Goal: Task Accomplishment & Management: Use online tool/utility

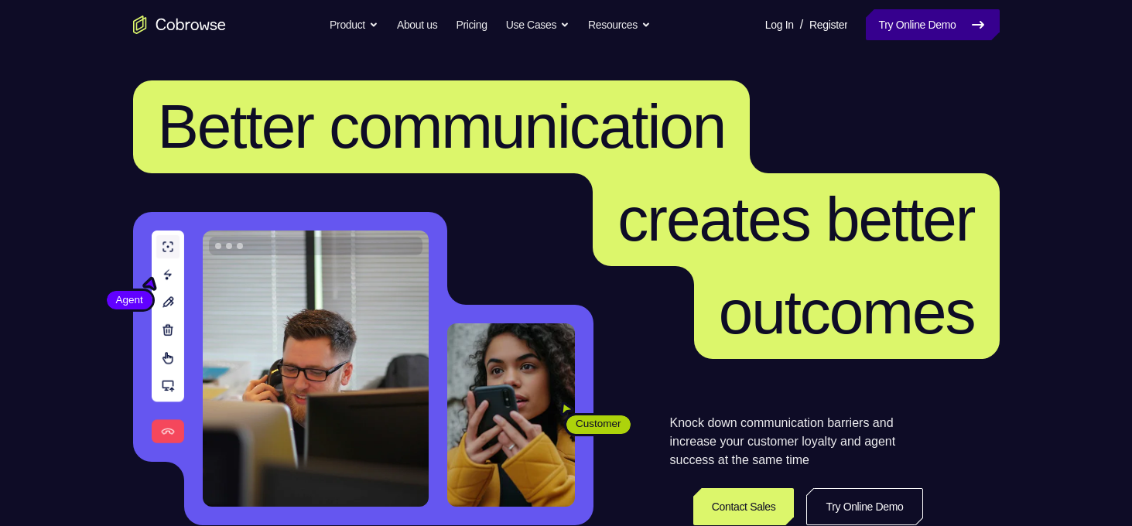
click at [943, 23] on link "Try Online Demo" at bounding box center [932, 24] width 133 height 31
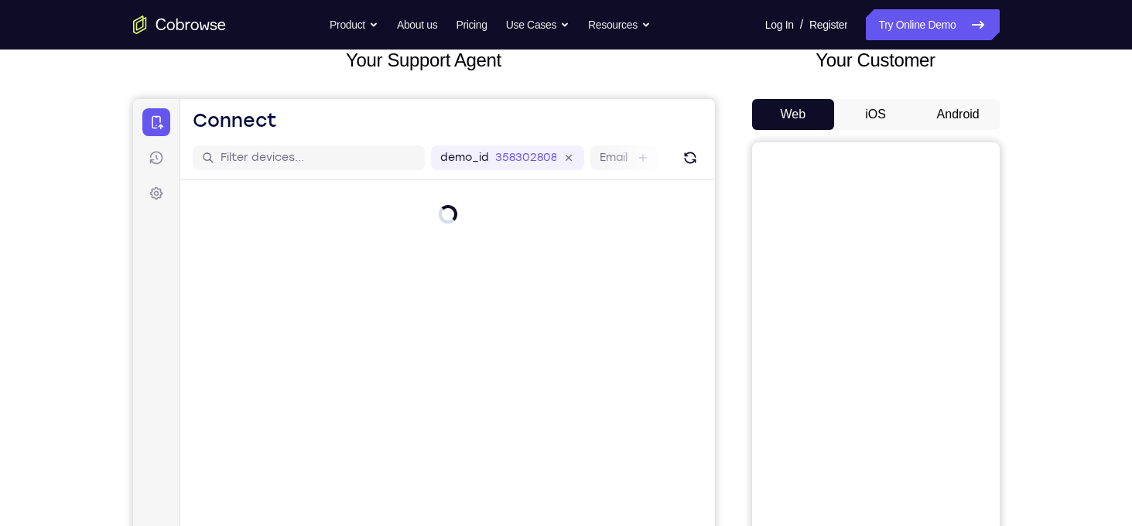
scroll to position [102, 0]
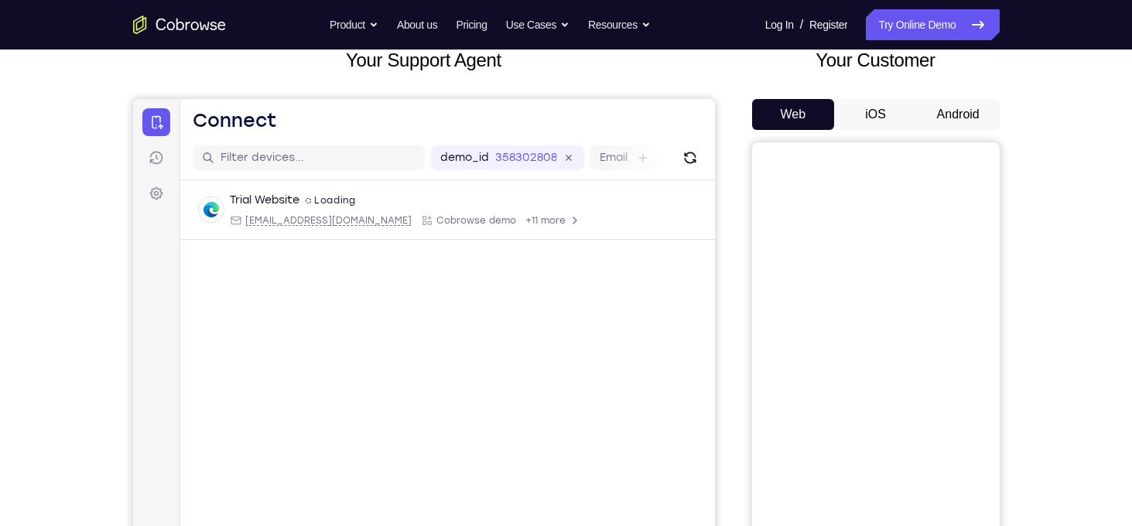
click at [949, 115] on button "Android" at bounding box center [958, 114] width 83 height 31
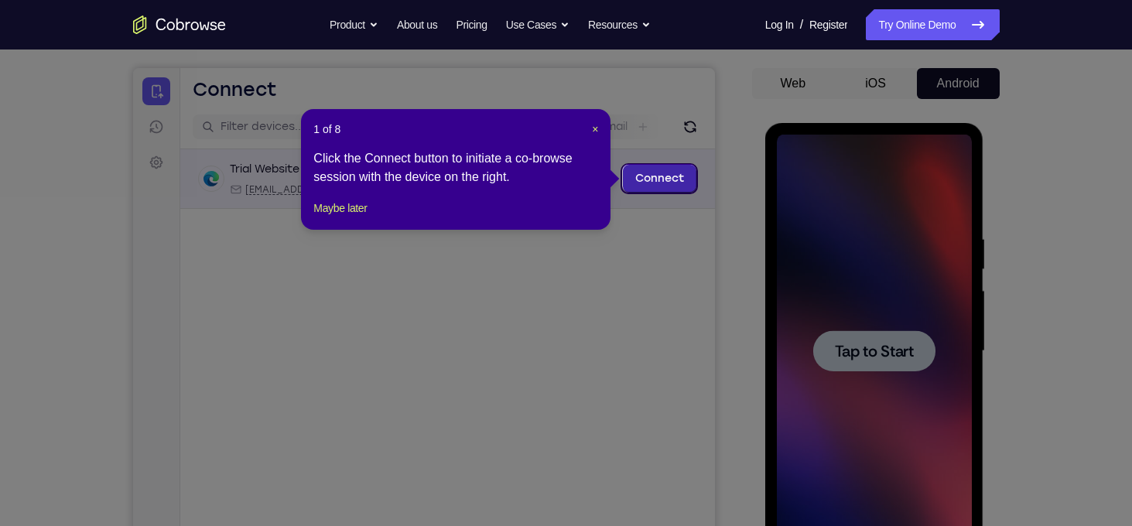
scroll to position [0, 0]
click at [680, 182] on link "Connect" at bounding box center [659, 179] width 74 height 28
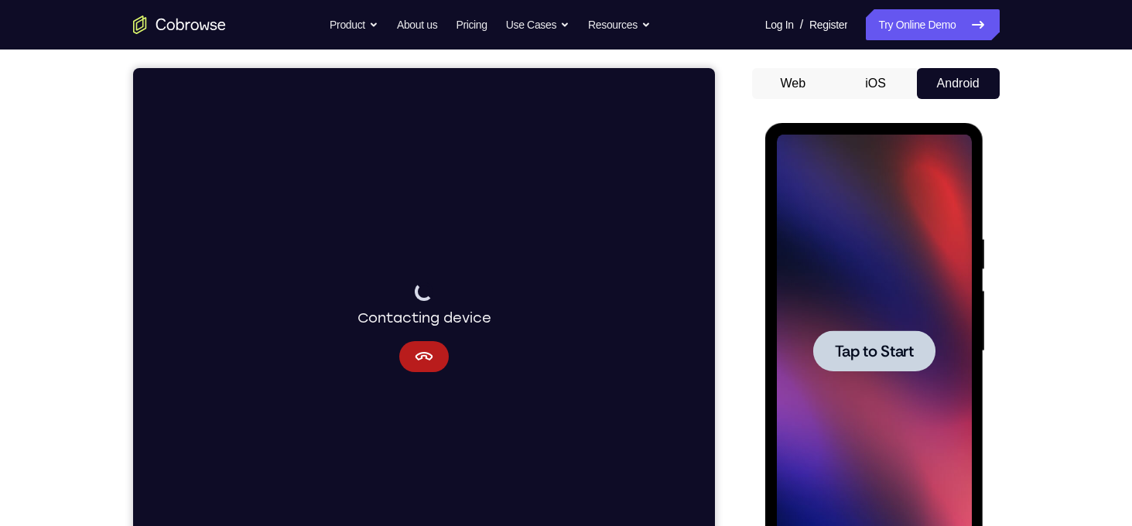
click at [909, 361] on div at bounding box center [875, 351] width 122 height 41
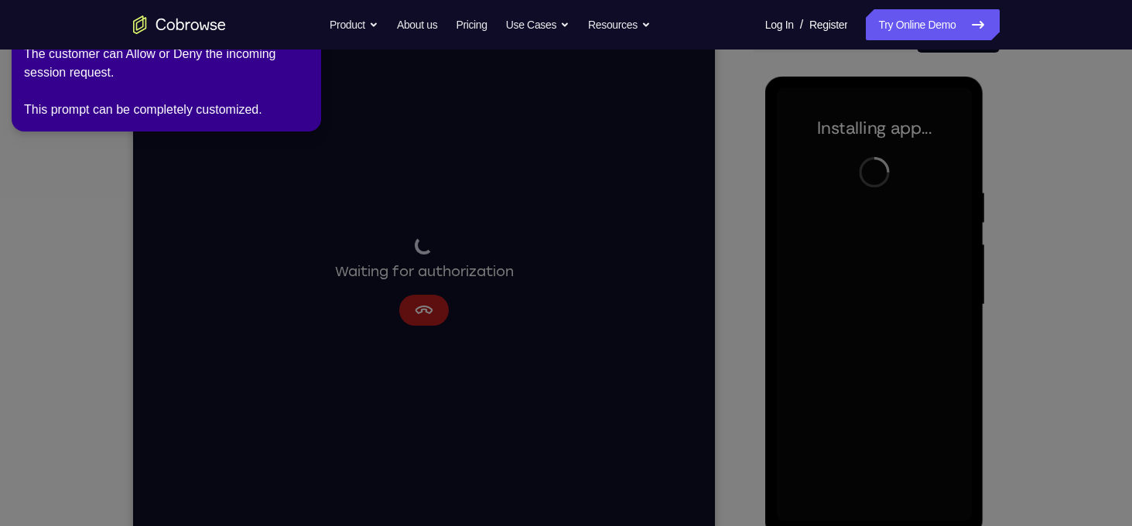
scroll to position [184, 0]
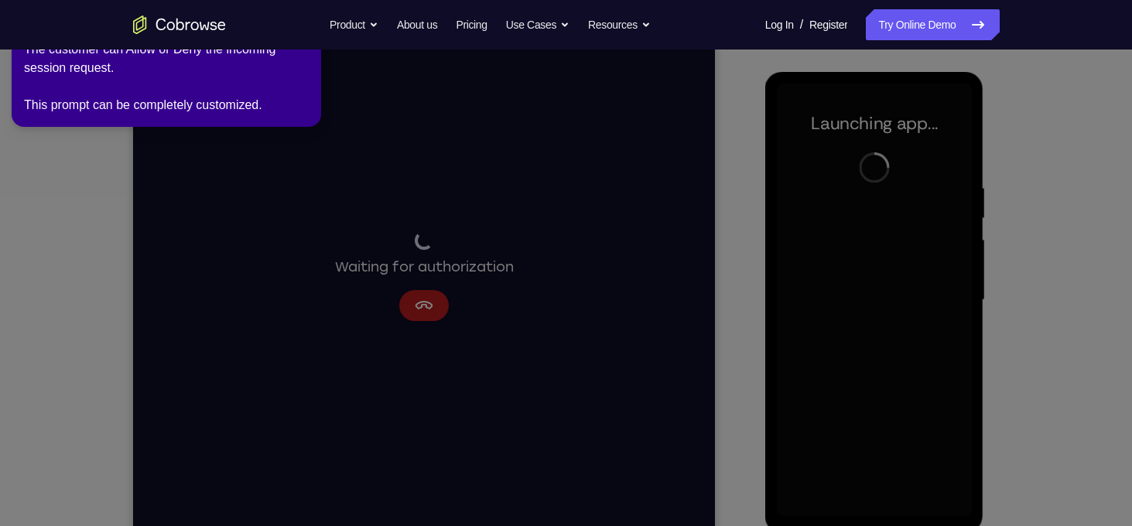
click at [756, 293] on icon at bounding box center [569, 260] width 1150 height 533
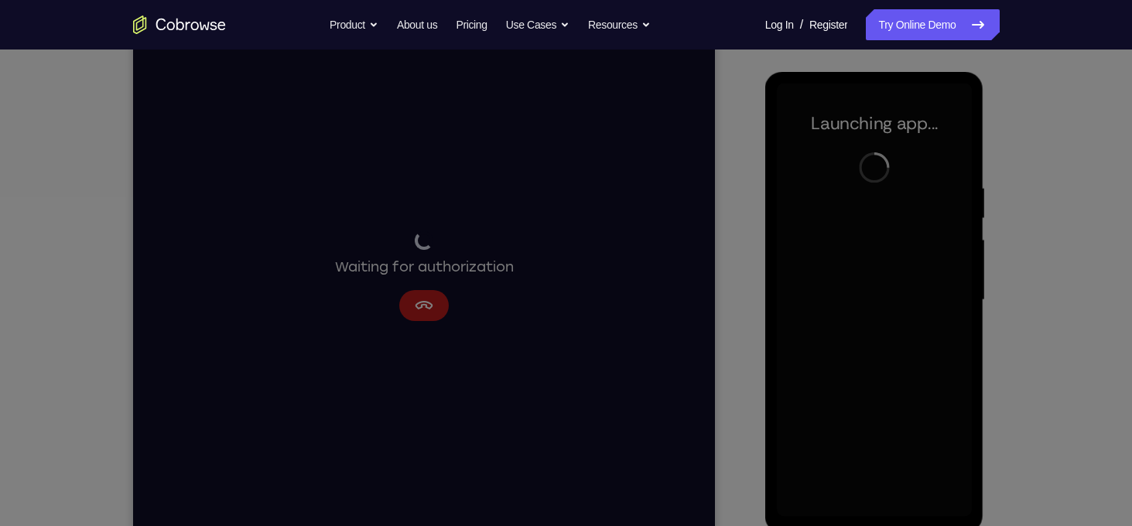
scroll to position [0, 0]
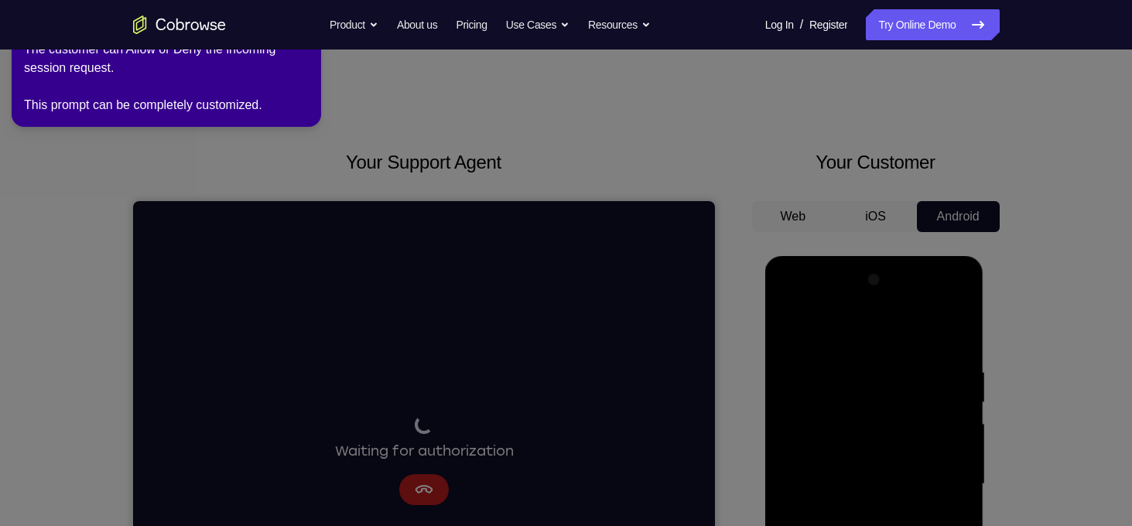
click at [430, 85] on icon at bounding box center [569, 260] width 1150 height 533
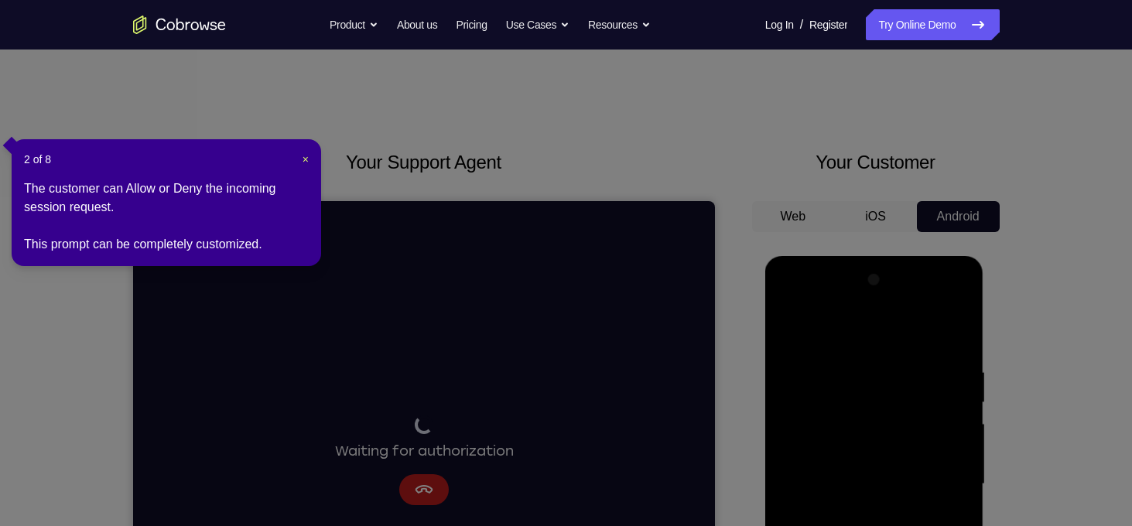
scroll to position [288, 0]
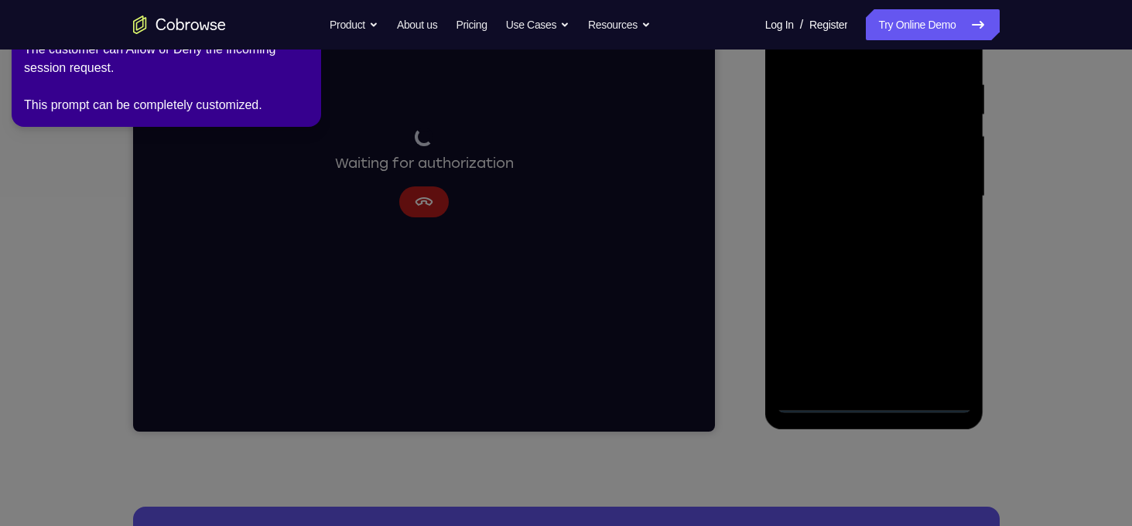
click at [869, 400] on icon at bounding box center [569, 260] width 1150 height 533
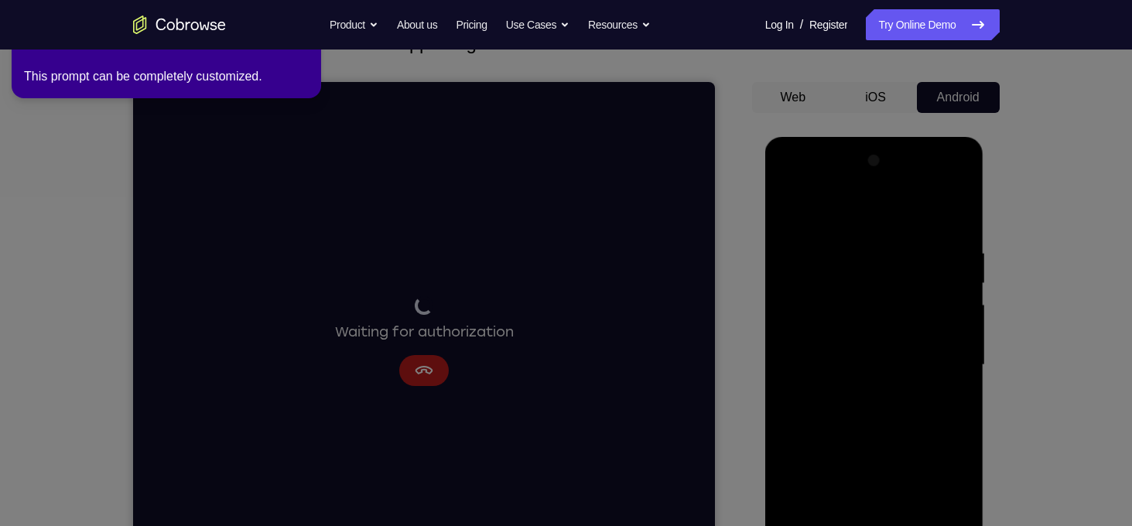
scroll to position [3, 0]
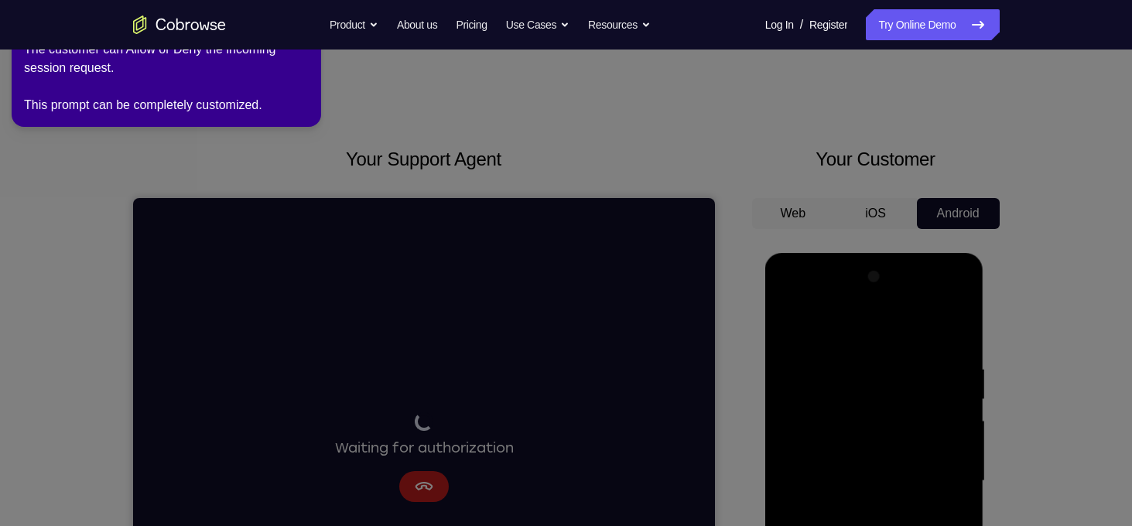
click at [105, 69] on div "The customer can Allow or Deny the incoming session request. This prompt can be…" at bounding box center [166, 77] width 285 height 74
click at [104, 83] on div "The customer can Allow or Deny the incoming session request. This prompt can be…" at bounding box center [166, 77] width 285 height 74
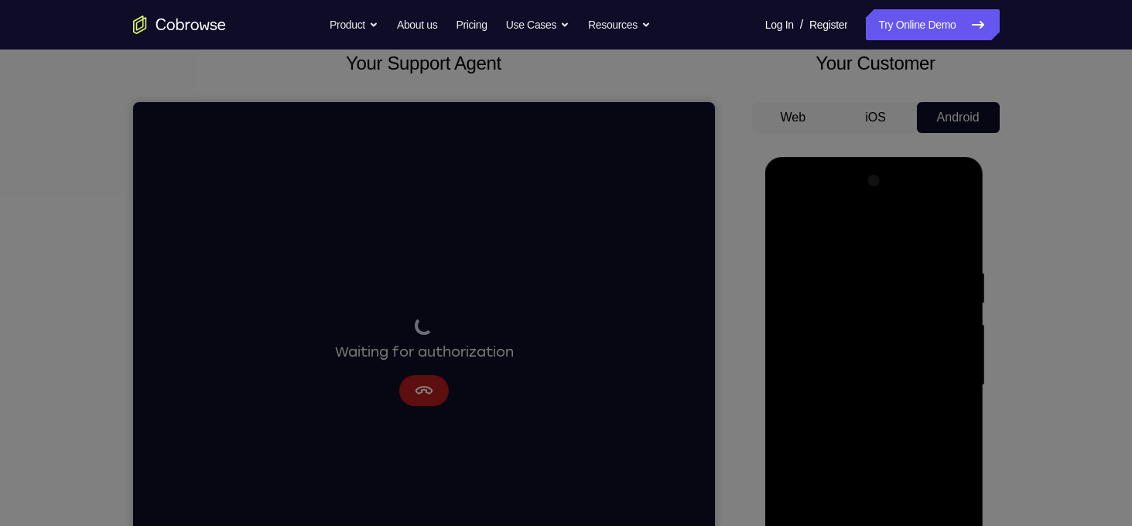
scroll to position [99, 0]
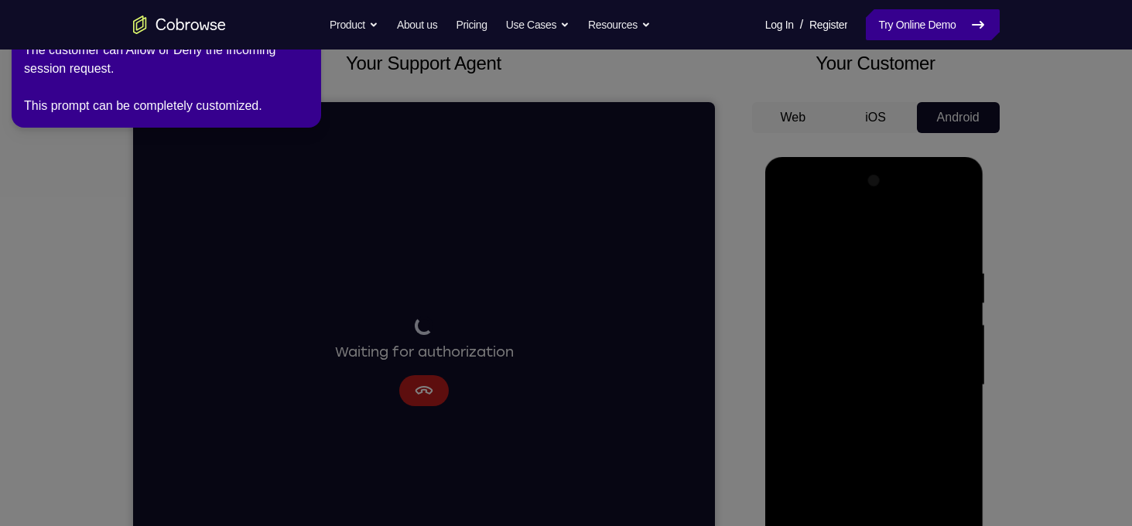
click at [988, 24] on link "Try Online Demo" at bounding box center [932, 24] width 133 height 31
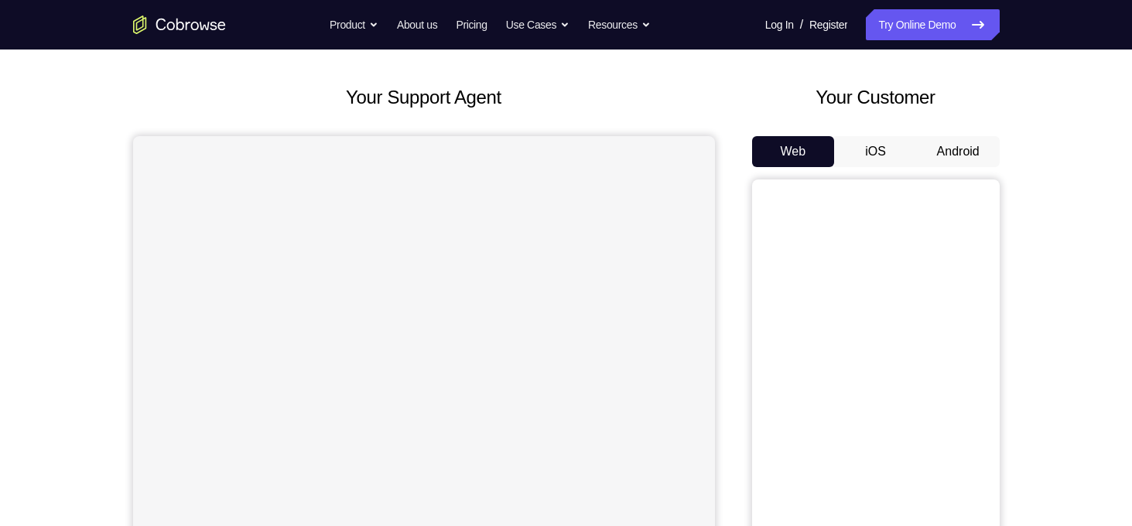
click at [949, 142] on button "Android" at bounding box center [958, 151] width 83 height 31
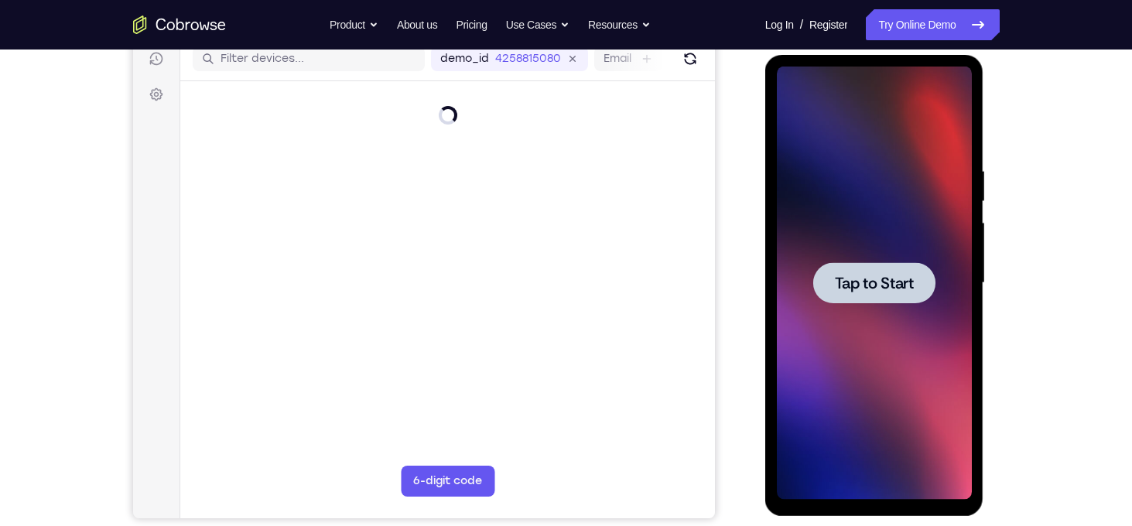
click at [883, 293] on div at bounding box center [875, 282] width 122 height 41
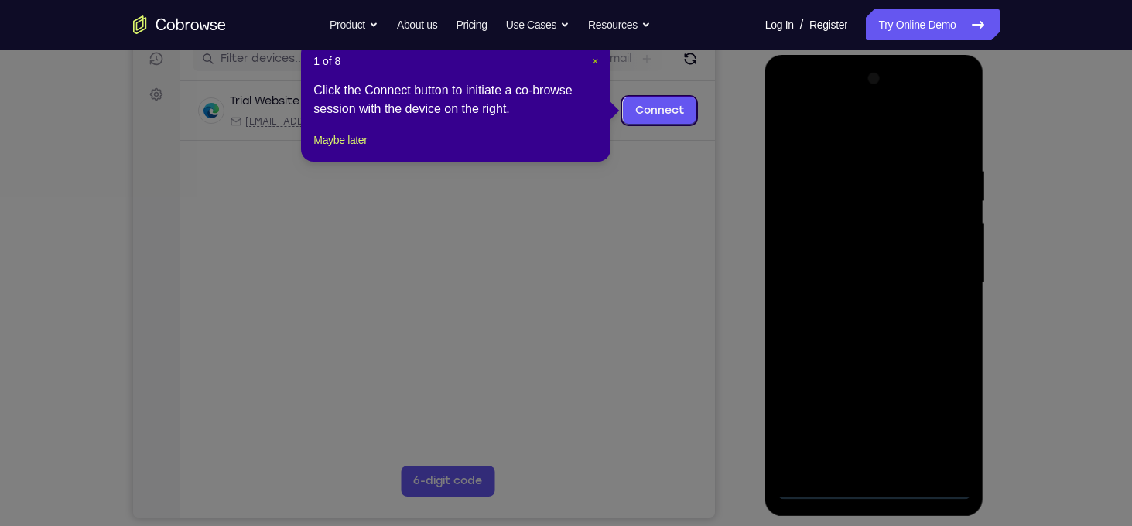
click at [593, 61] on span "×" at bounding box center [595, 61] width 6 height 12
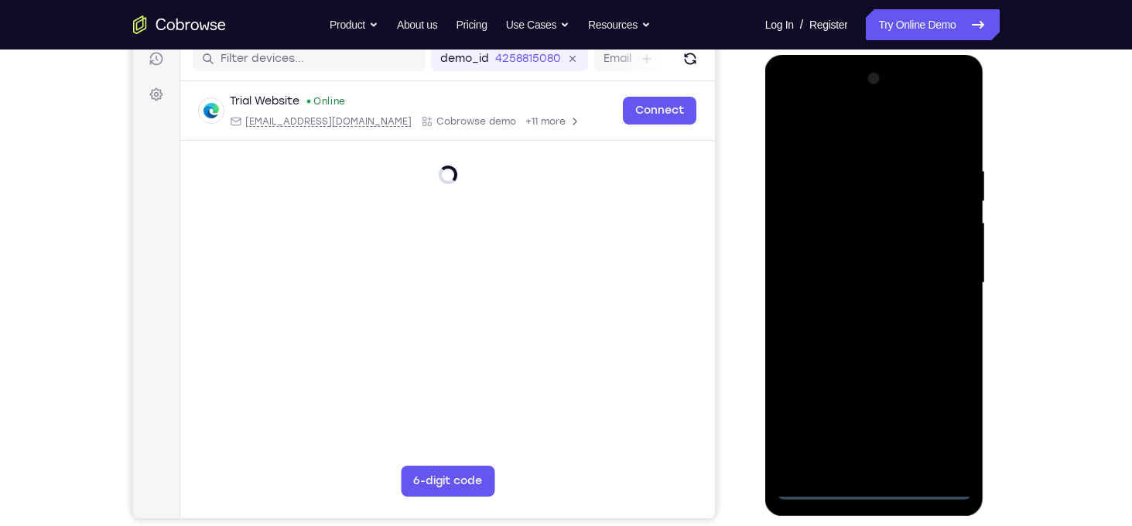
click at [882, 487] on div at bounding box center [874, 283] width 195 height 433
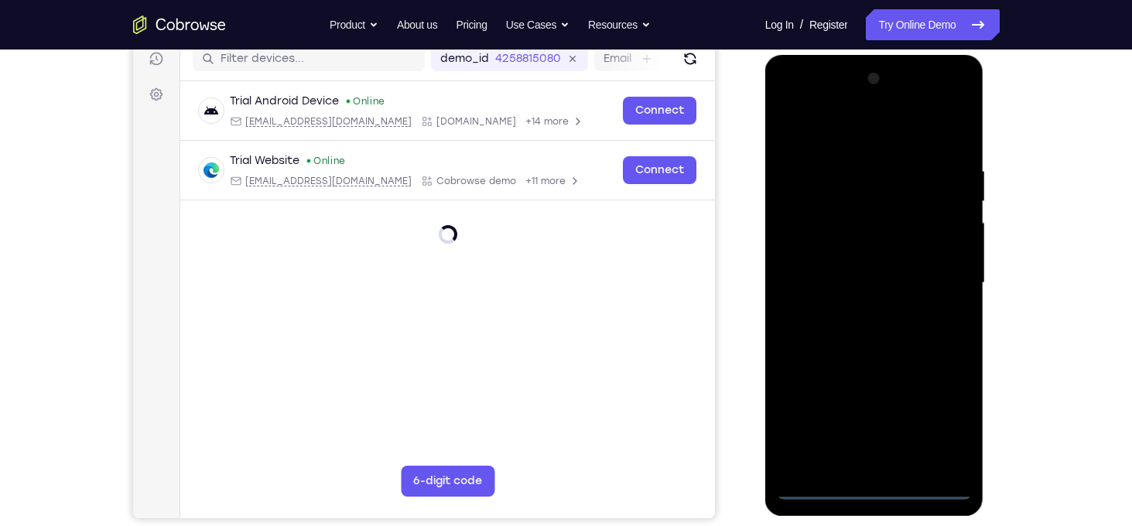
click at [940, 426] on div at bounding box center [874, 283] width 195 height 433
click at [799, 104] on div at bounding box center [874, 283] width 195 height 433
click at [793, 105] on div at bounding box center [874, 283] width 195 height 433
click at [796, 104] on div at bounding box center [874, 283] width 195 height 433
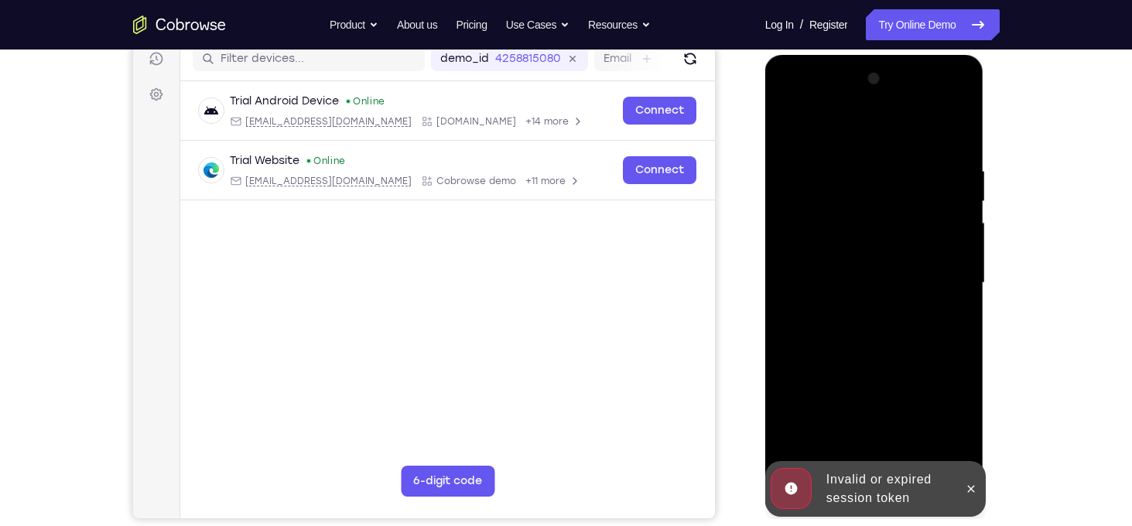
click at [820, 139] on div at bounding box center [874, 283] width 195 height 433
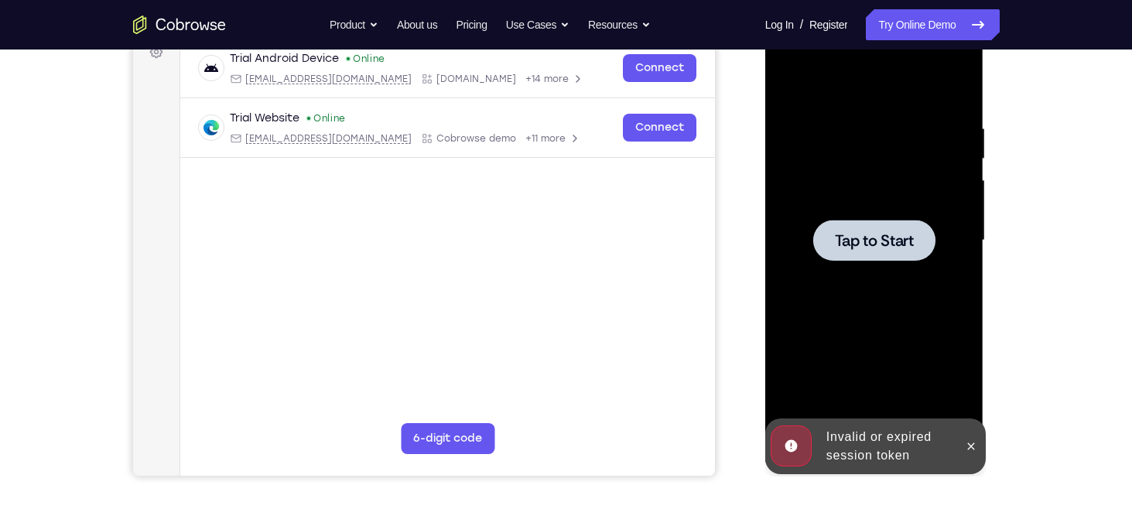
click at [900, 235] on span "Tap to Start" at bounding box center [874, 240] width 79 height 15
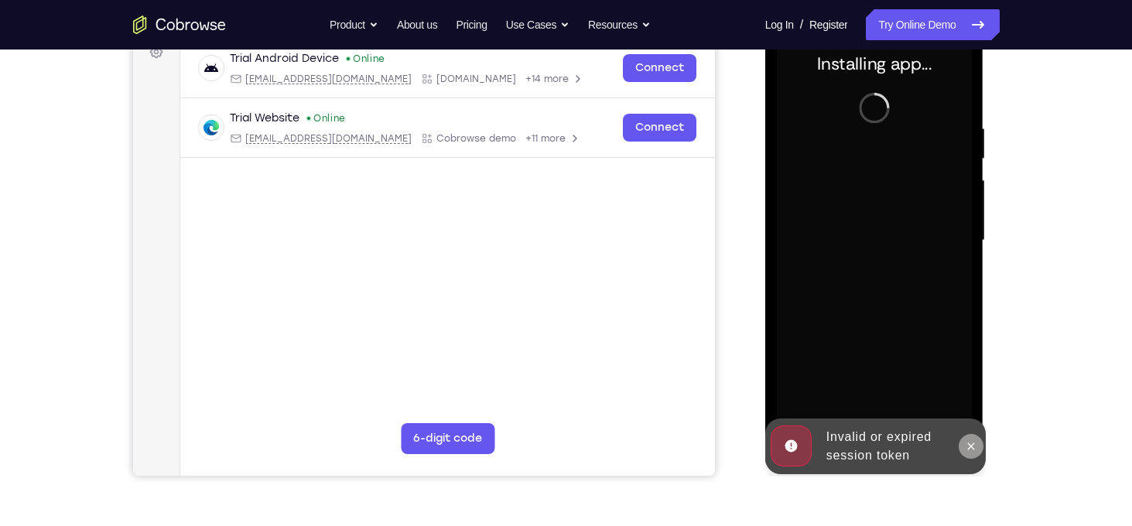
click at [973, 444] on icon at bounding box center [971, 446] width 7 height 7
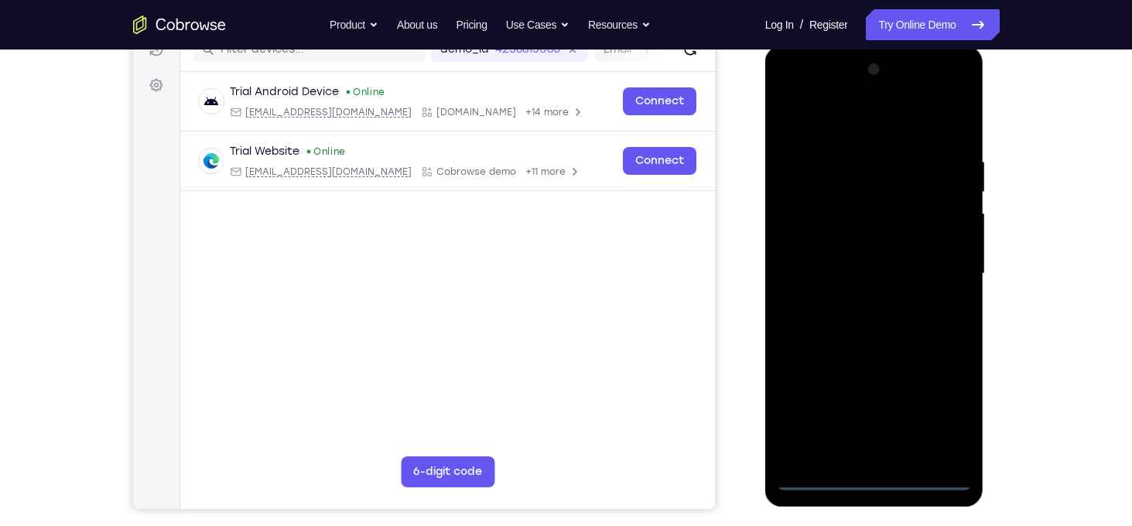
scroll to position [211, 0]
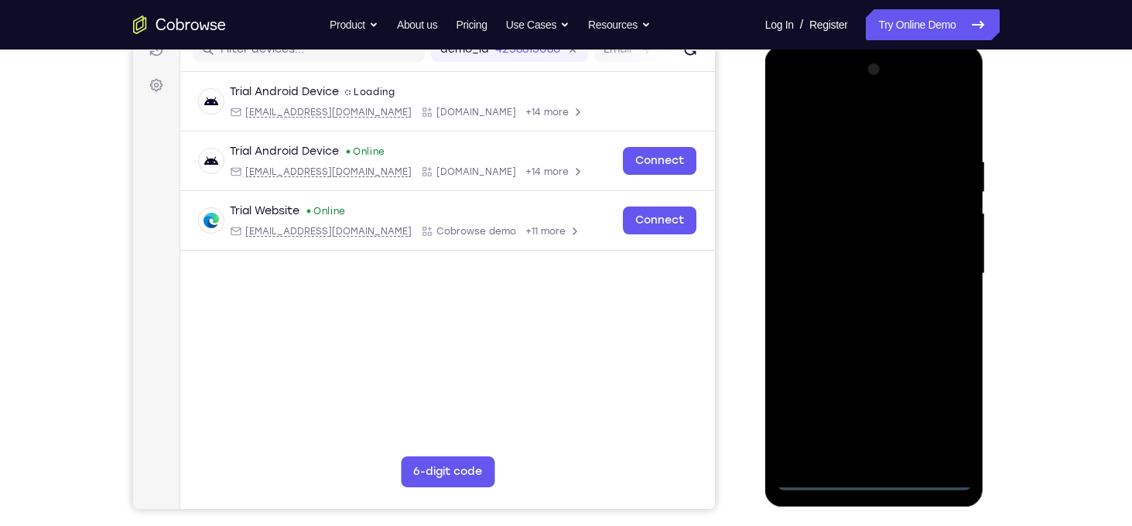
click at [882, 481] on div at bounding box center [874, 273] width 195 height 433
click at [940, 407] on div at bounding box center [874, 273] width 195 height 433
click at [792, 88] on div at bounding box center [874, 273] width 195 height 433
click at [807, 232] on div at bounding box center [874, 273] width 195 height 433
click at [851, 266] on div at bounding box center [874, 273] width 195 height 433
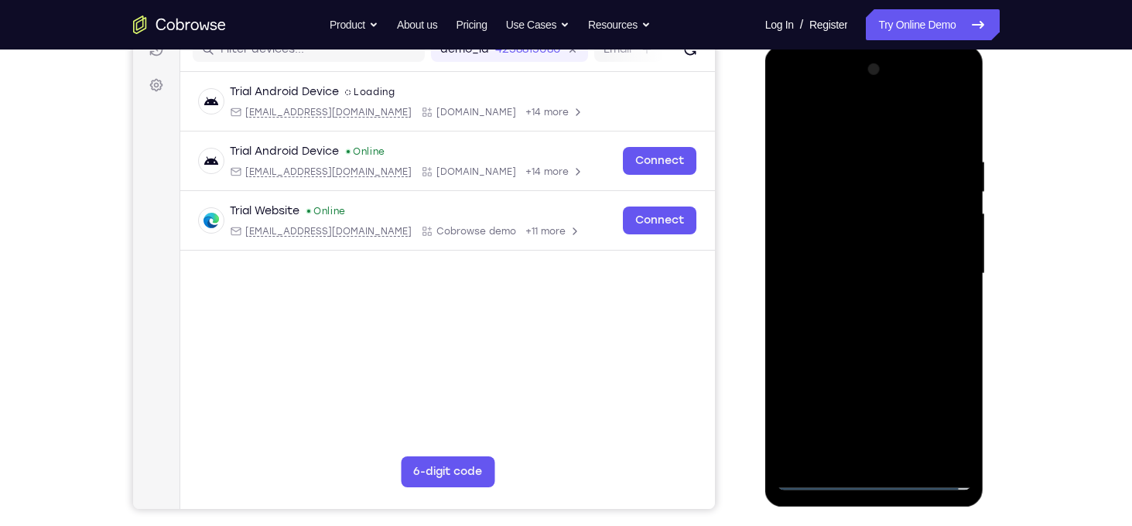
click at [856, 255] on div at bounding box center [874, 273] width 195 height 433
click at [860, 281] on div at bounding box center [874, 273] width 195 height 433
click at [844, 310] on div at bounding box center [874, 273] width 195 height 433
click at [847, 360] on div at bounding box center [874, 273] width 195 height 433
click at [947, 230] on div at bounding box center [874, 273] width 195 height 433
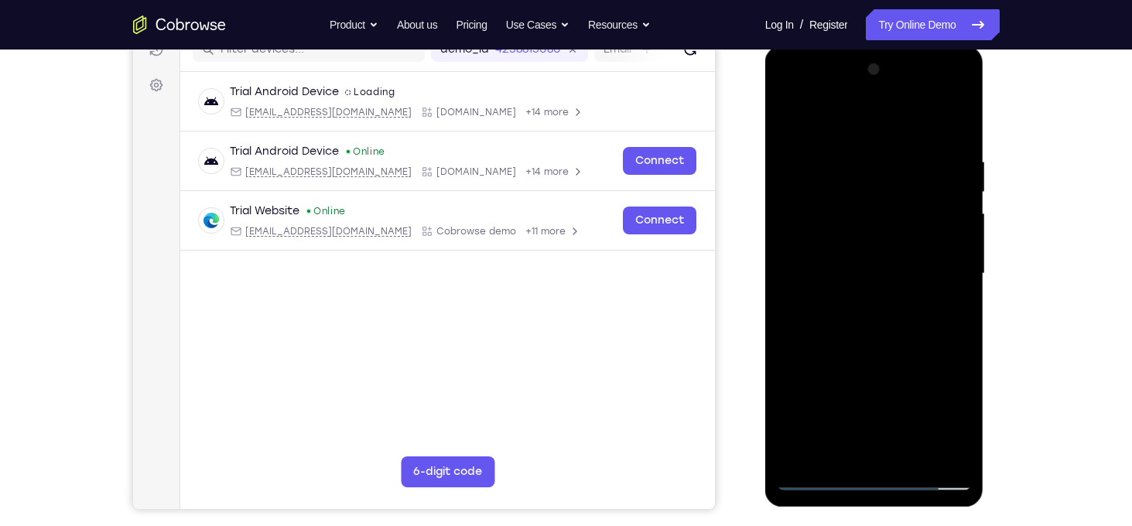
scroll to position [261, 0]
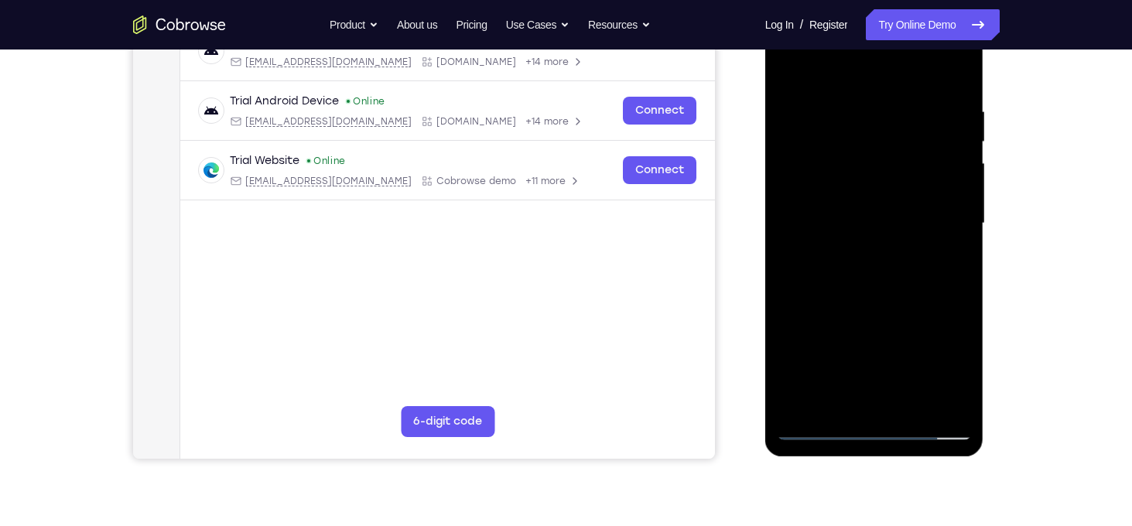
click at [840, 416] on div at bounding box center [874, 223] width 195 height 433
drag, startPoint x: 841, startPoint y: 373, endPoint x: 856, endPoint y: 262, distance: 112.4
click at [856, 262] on div at bounding box center [874, 223] width 195 height 433
click at [862, 202] on div at bounding box center [874, 223] width 195 height 433
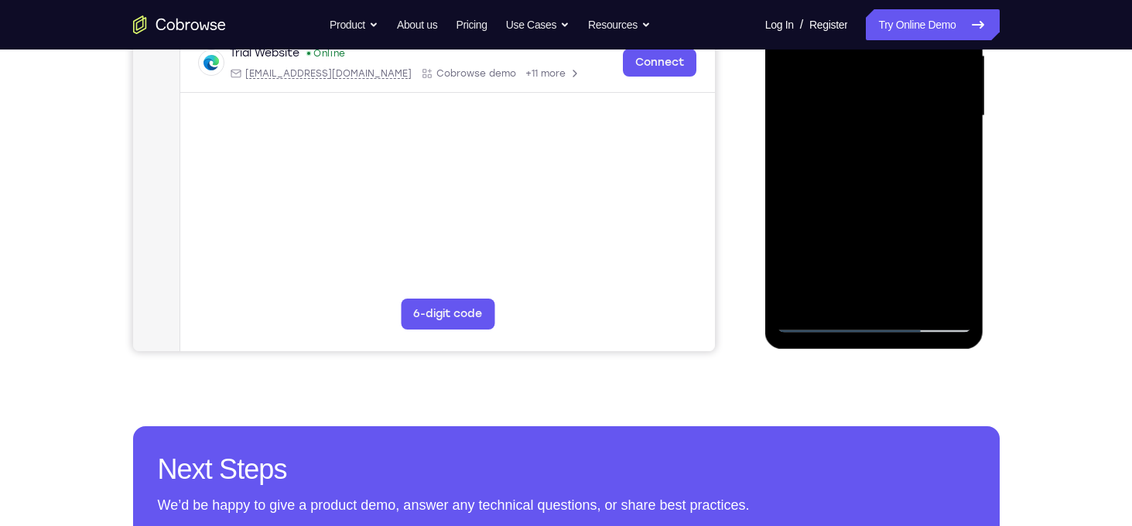
scroll to position [291, 0]
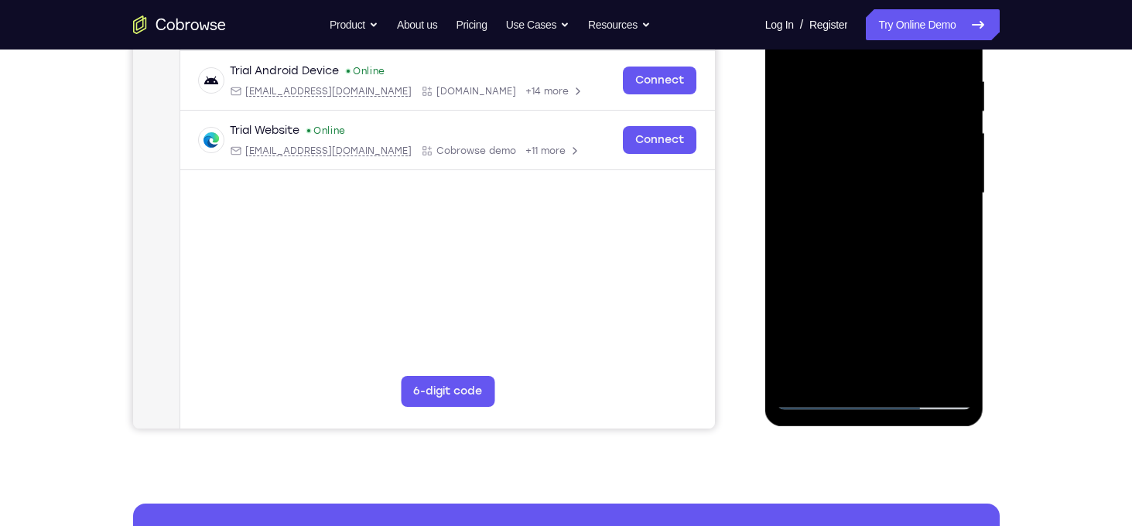
click at [890, 286] on div at bounding box center [874, 193] width 195 height 433
click at [801, 319] on div at bounding box center [874, 193] width 195 height 433
click at [804, 280] on div at bounding box center [874, 193] width 195 height 433
click at [854, 346] on div at bounding box center [874, 193] width 195 height 433
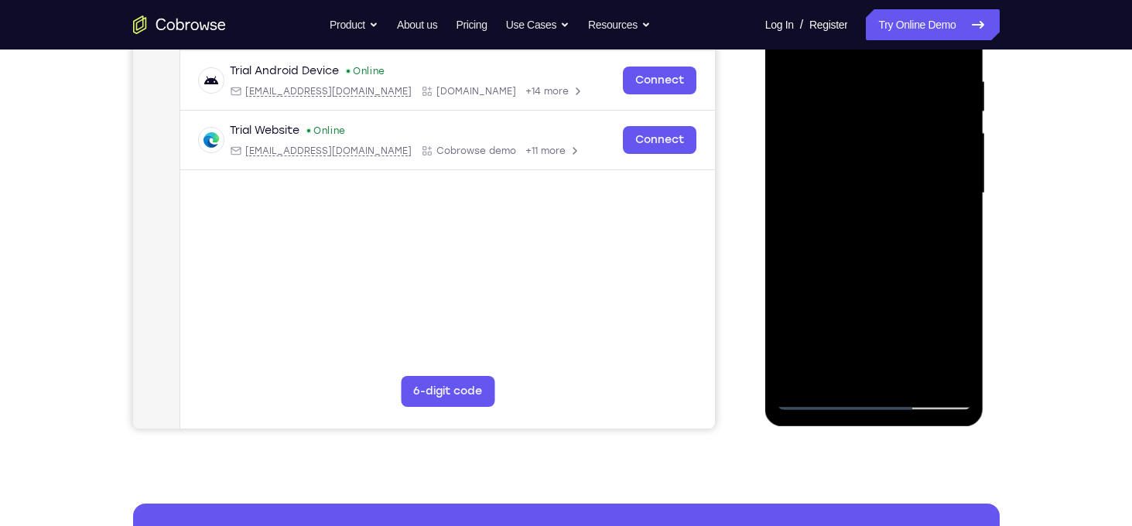
click at [897, 290] on div at bounding box center [874, 193] width 195 height 433
click at [807, 351] on div at bounding box center [874, 193] width 195 height 433
click at [896, 317] on div at bounding box center [874, 193] width 195 height 433
click at [889, 235] on div at bounding box center [874, 193] width 195 height 433
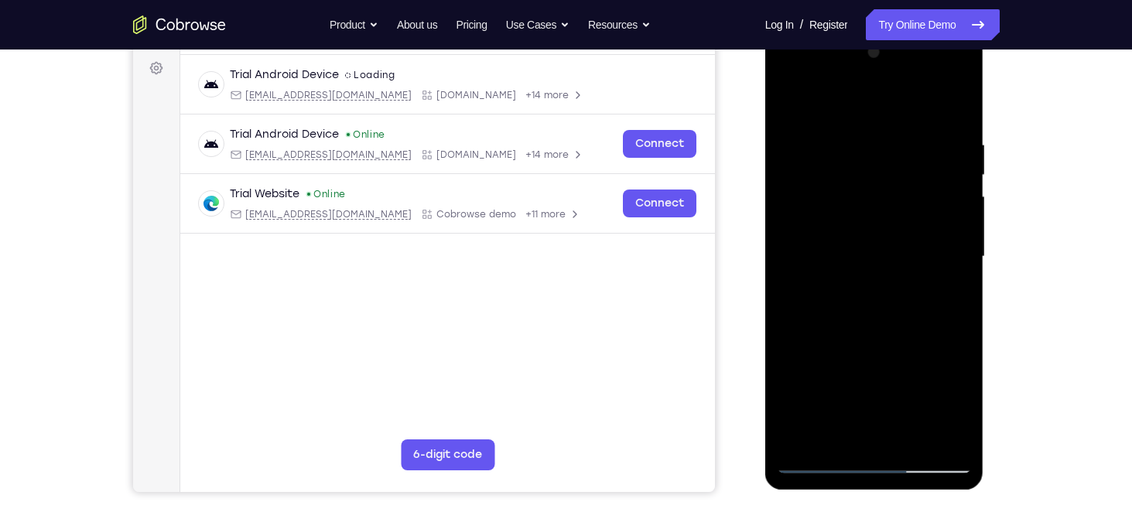
scroll to position [223, 0]
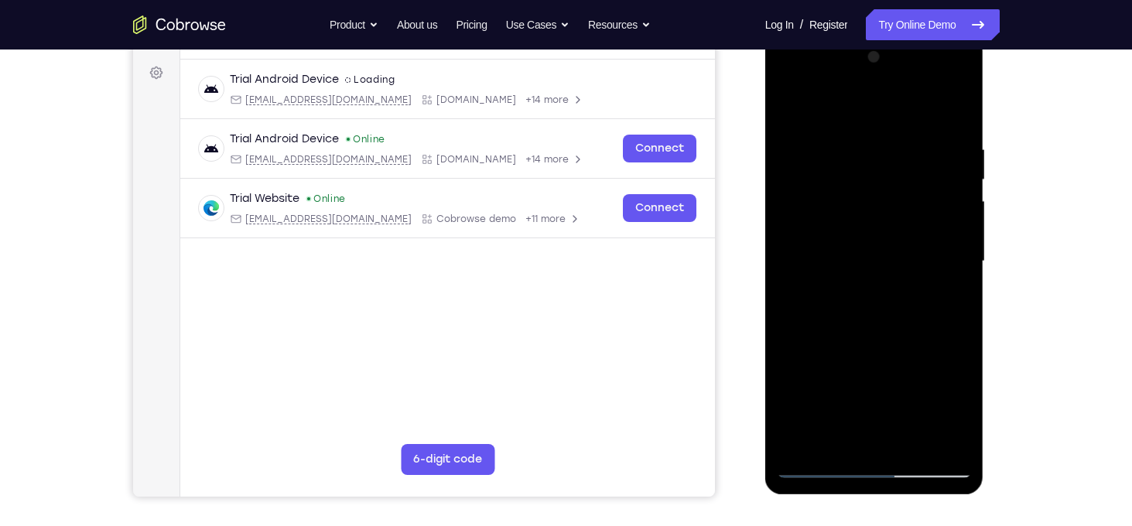
drag, startPoint x: 808, startPoint y: 330, endPoint x: 815, endPoint y: 355, distance: 26.5
click at [815, 355] on div at bounding box center [874, 261] width 195 height 433
click at [824, 129] on div at bounding box center [874, 261] width 195 height 433
click at [882, 341] on div at bounding box center [874, 261] width 195 height 433
click at [959, 106] on div at bounding box center [874, 261] width 195 height 433
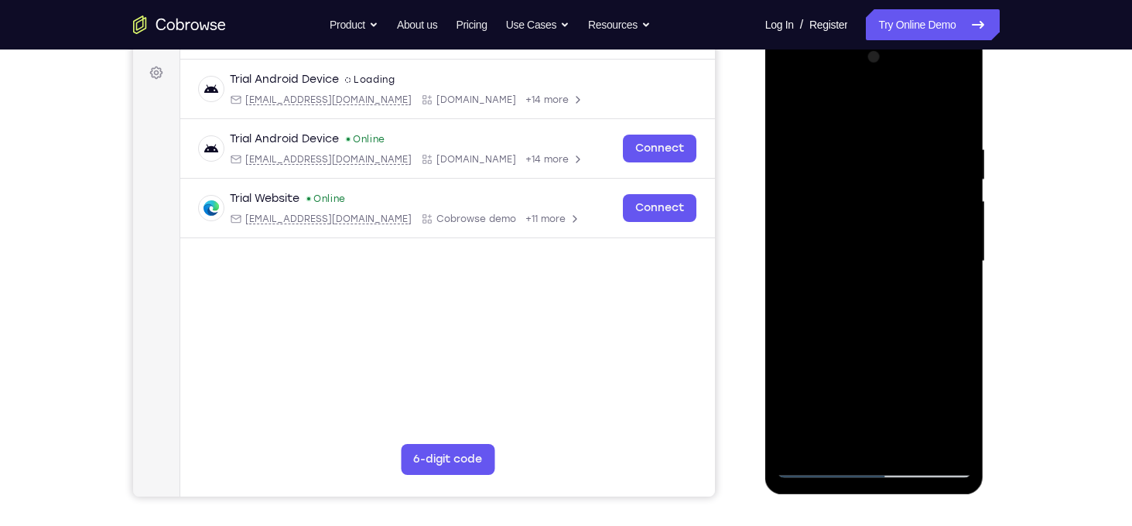
click at [886, 273] on div at bounding box center [874, 261] width 195 height 433
click at [959, 103] on div at bounding box center [874, 261] width 195 height 433
click at [927, 125] on div at bounding box center [874, 261] width 195 height 433
click at [957, 105] on div at bounding box center [874, 261] width 195 height 433
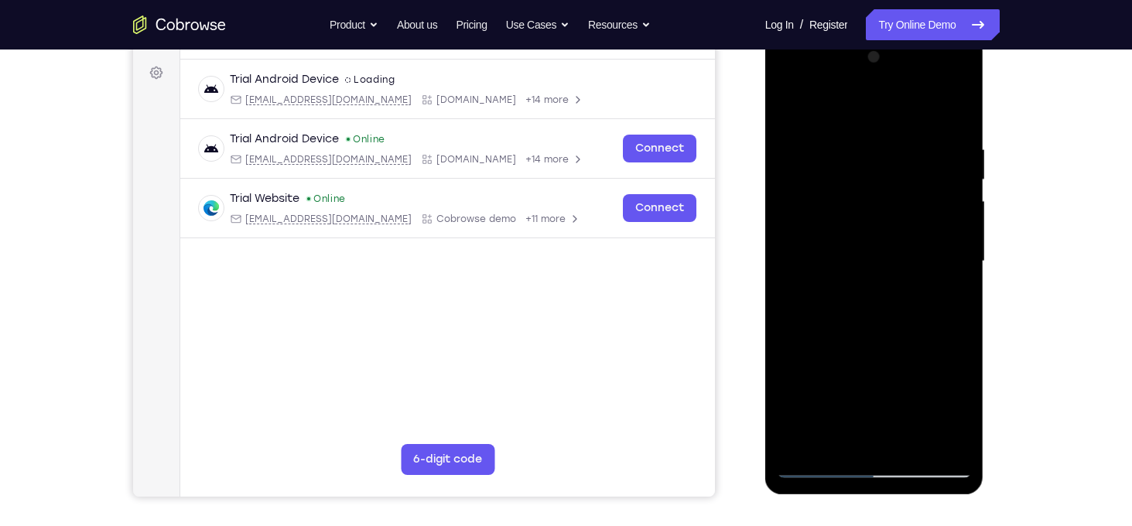
drag, startPoint x: 882, startPoint y: 336, endPoint x: 891, endPoint y: 213, distance: 123.4
click at [891, 213] on div at bounding box center [874, 261] width 195 height 433
drag, startPoint x: 862, startPoint y: 247, endPoint x: 867, endPoint y: 147, distance: 100.0
click at [867, 147] on div at bounding box center [874, 261] width 195 height 433
click at [848, 315] on div at bounding box center [874, 261] width 195 height 433
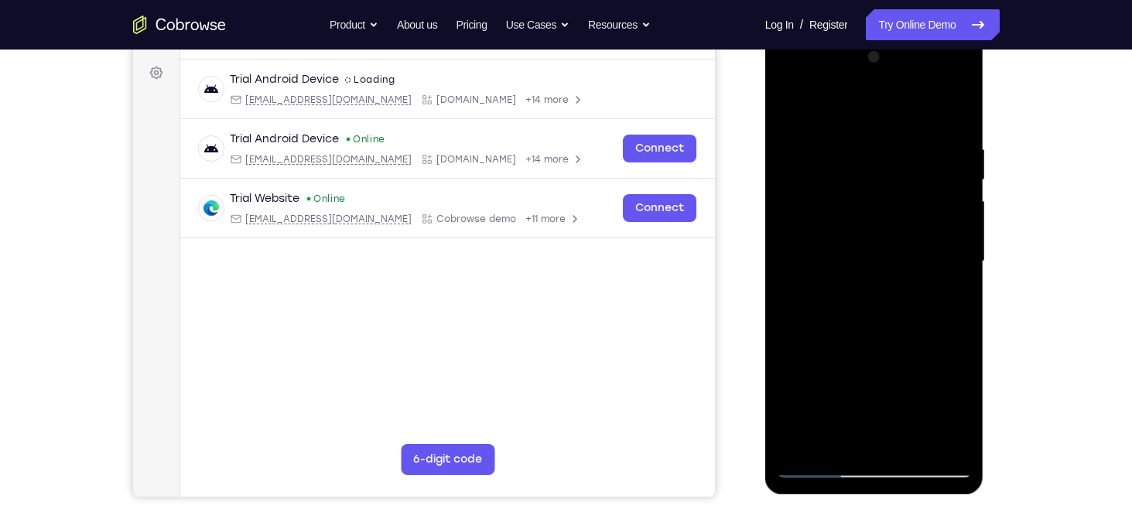
click at [800, 198] on div at bounding box center [874, 261] width 195 height 433
click at [808, 285] on div at bounding box center [874, 261] width 195 height 433
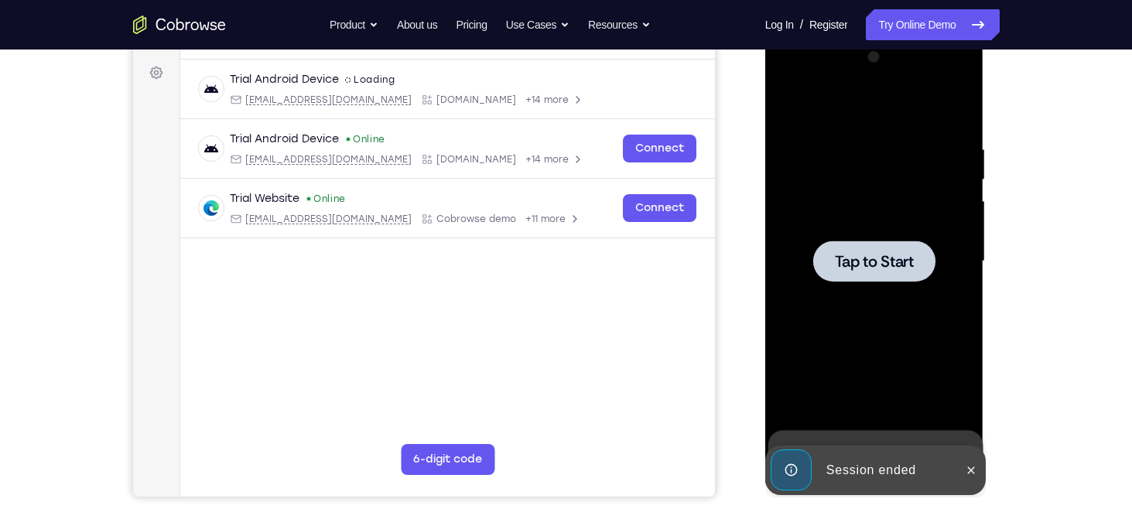
click at [903, 276] on div at bounding box center [875, 261] width 122 height 41
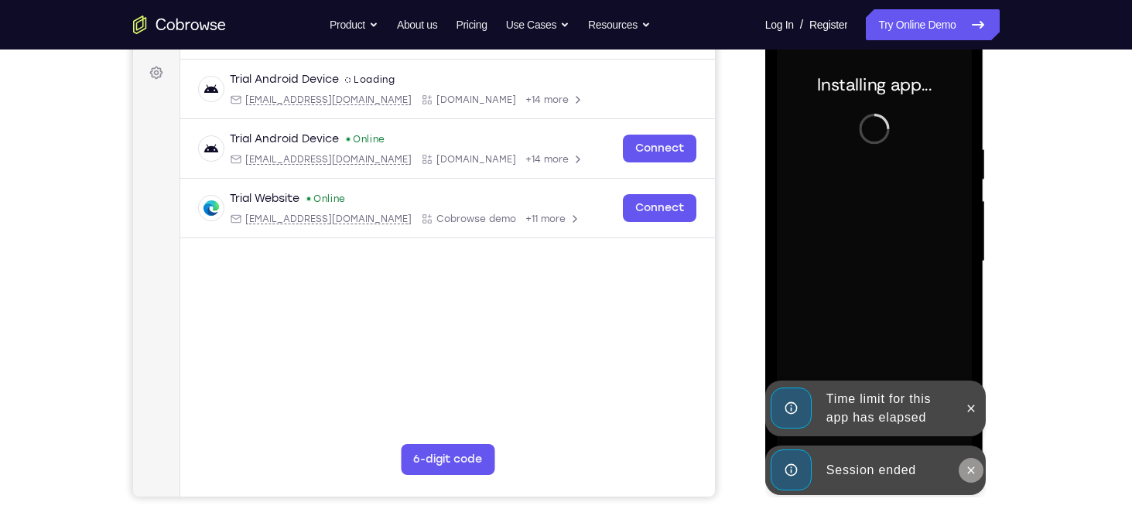
click at [977, 473] on icon at bounding box center [971, 470] width 12 height 12
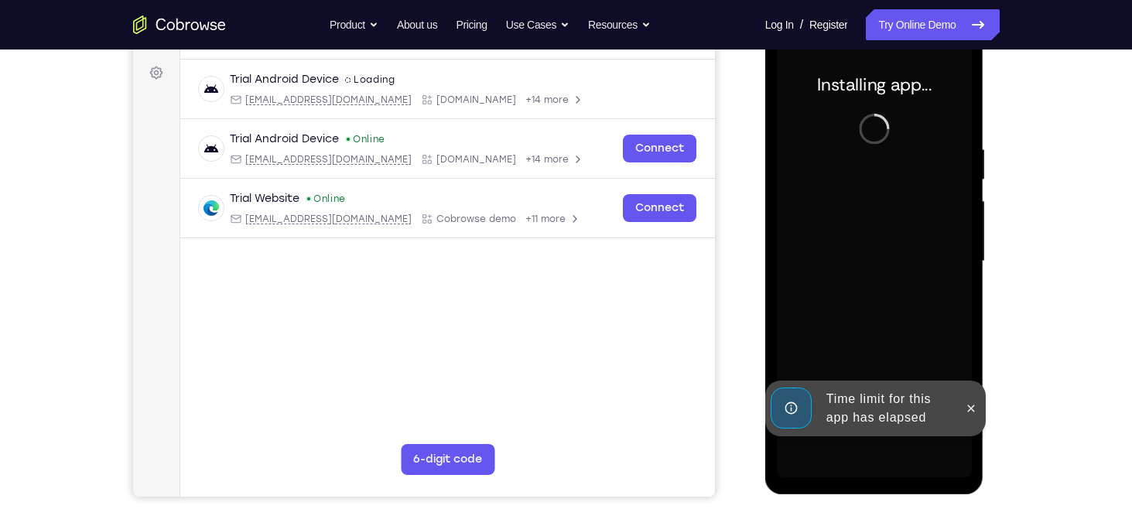
click at [973, 422] on div at bounding box center [971, 409] width 25 height 56
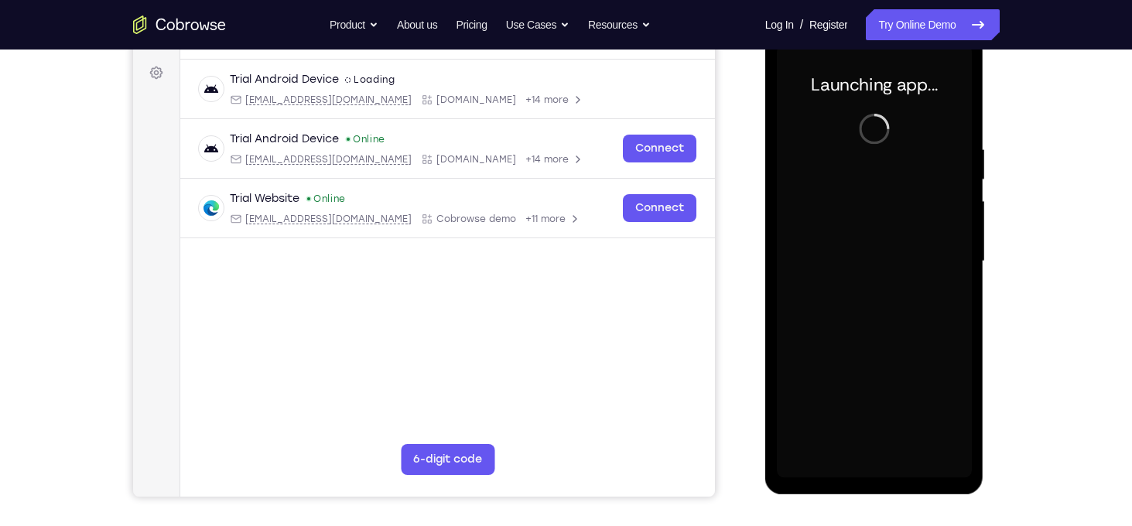
scroll to position [0, 0]
